Goal: Task Accomplishment & Management: Manage account settings

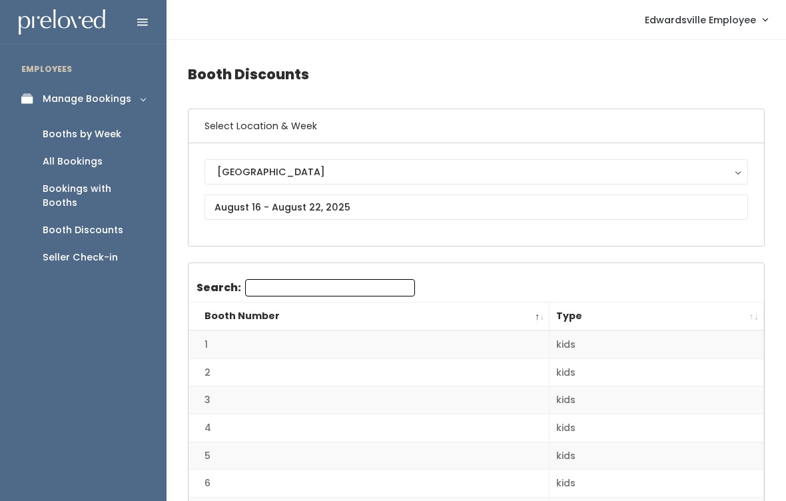
click at [115, 223] on div "Booth Discounts" at bounding box center [83, 230] width 81 height 14
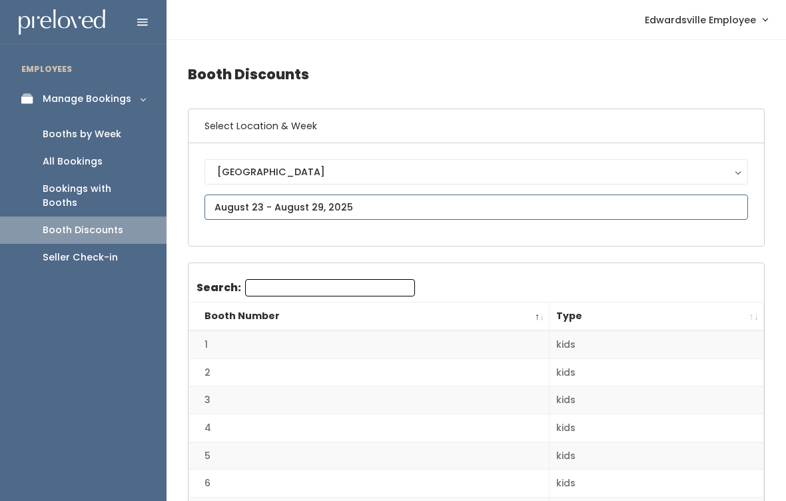
click at [461, 206] on input "text" at bounding box center [475, 206] width 543 height 25
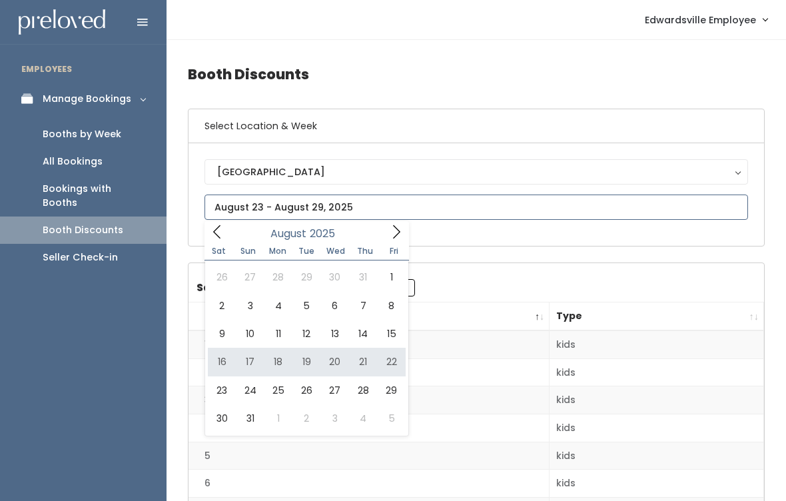
type input "August 16 to August 22"
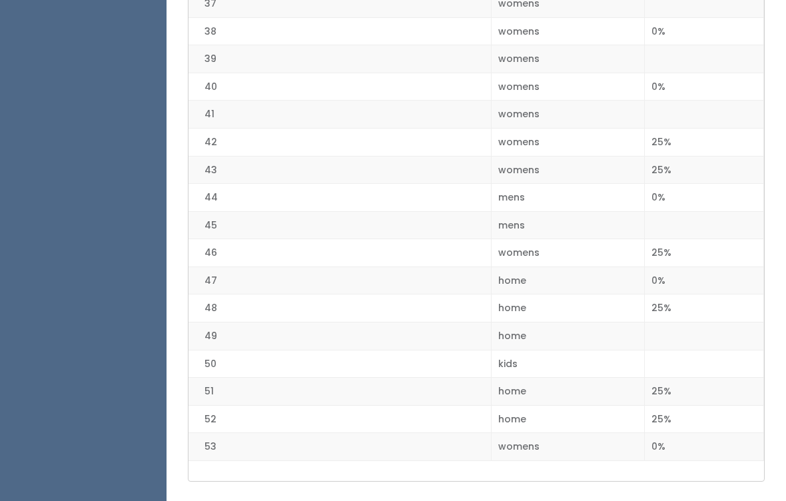
scroll to position [1360, 0]
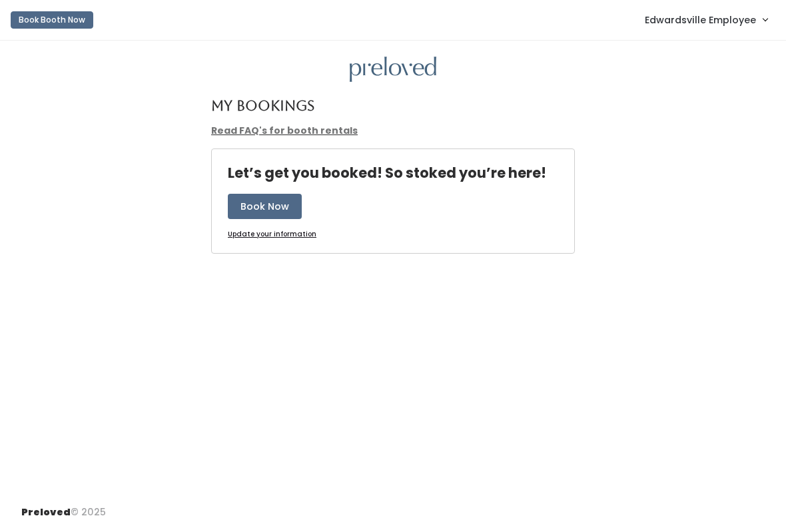
click at [731, 21] on span "Edwardsville Employee" at bounding box center [700, 20] width 111 height 15
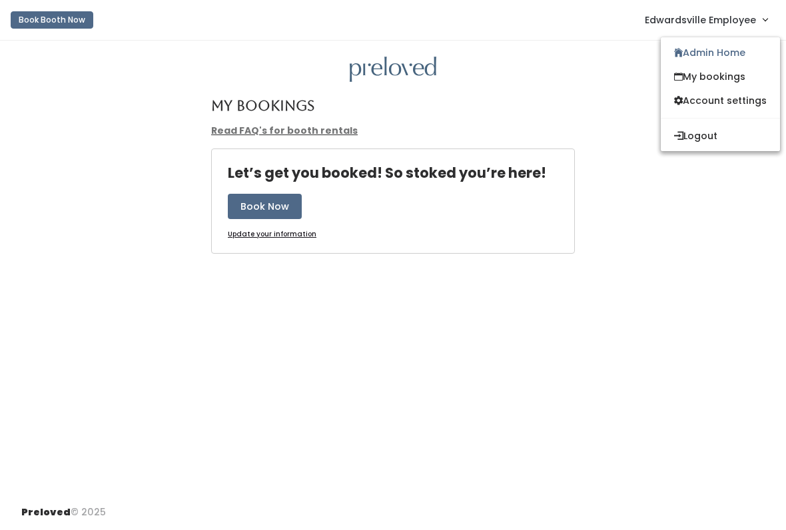
click at [756, 49] on link "Admin Home" at bounding box center [720, 53] width 119 height 24
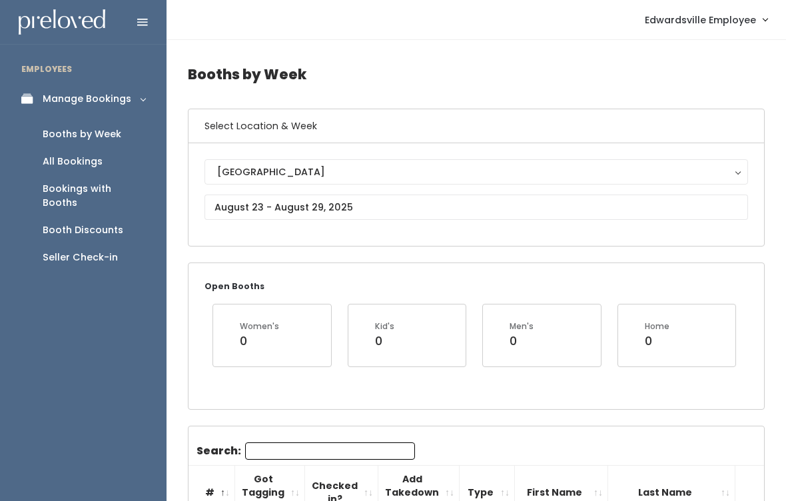
click at [113, 223] on div "Booth Discounts" at bounding box center [83, 230] width 81 height 14
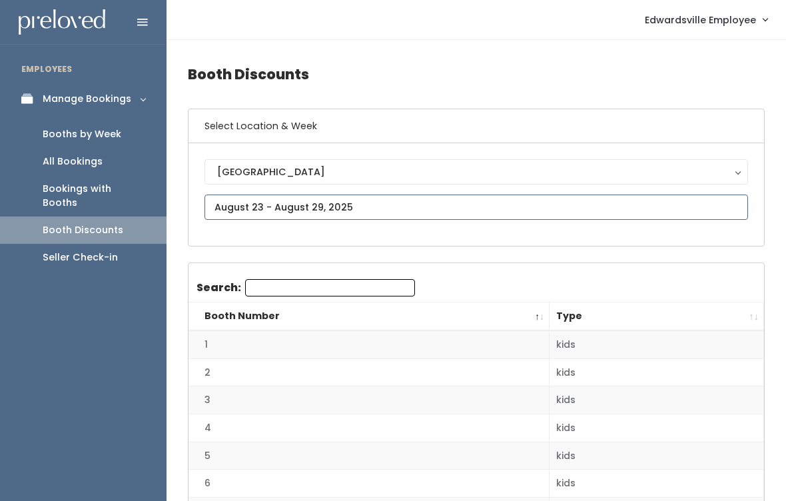
click at [501, 198] on input "text" at bounding box center [475, 206] width 543 height 25
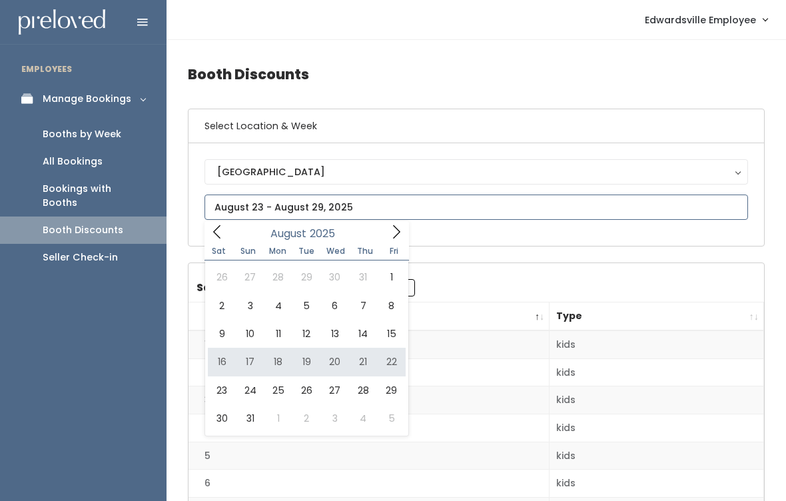
type input "August 16 to August 22"
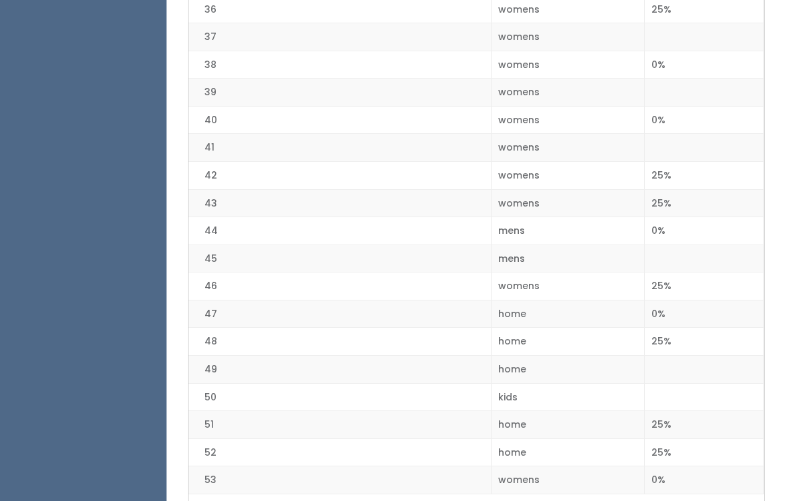
scroll to position [1325, 0]
